Goal: Navigation & Orientation: Find specific page/section

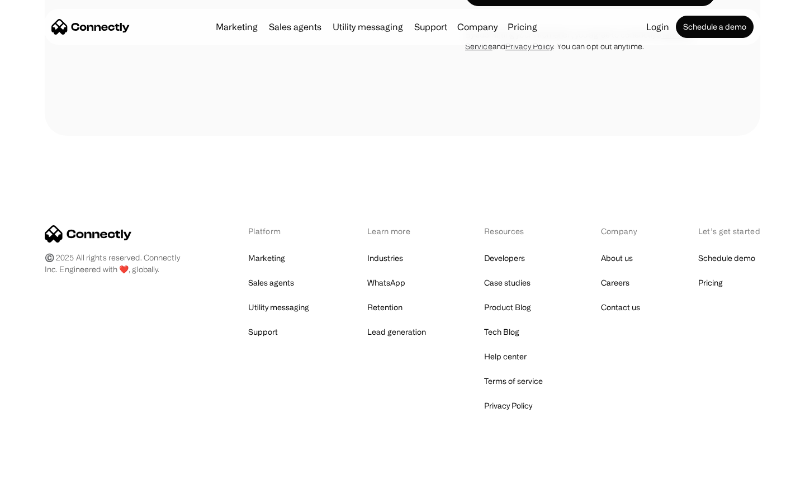
scroll to position [1890, 0]
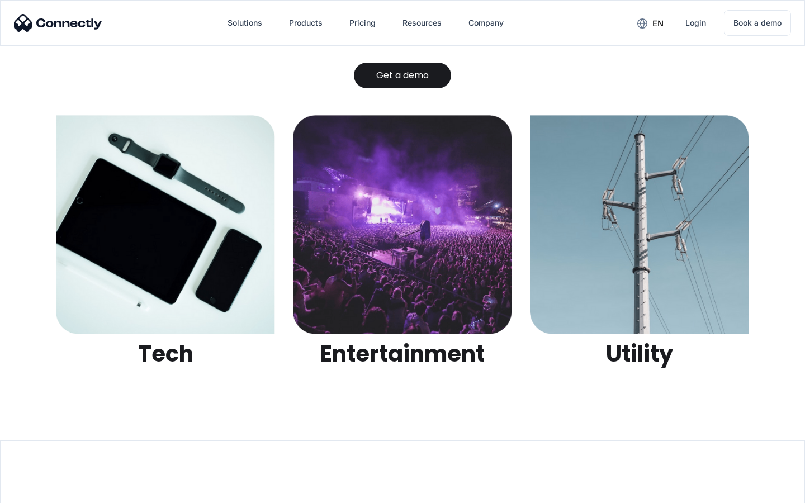
scroll to position [3526, 0]
